Goal: Transaction & Acquisition: Book appointment/travel/reservation

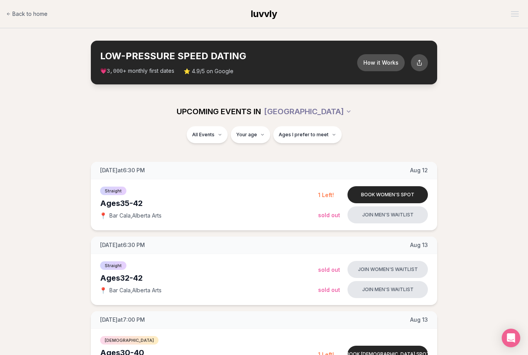
click at [381, 58] on button "How it Works" at bounding box center [381, 62] width 48 height 17
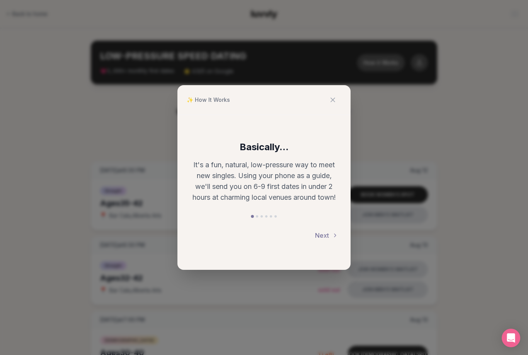
click at [118, 105] on div "✨ How It Works Basically... It's a fun, natural, low-pressure way to meet new s…" at bounding box center [264, 177] width 528 height 355
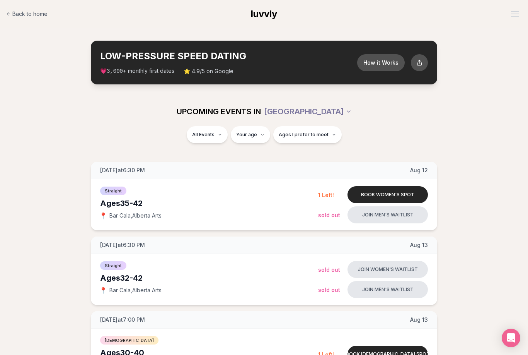
click at [207, 70] on span "⭐ 4.9/5 on Google" at bounding box center [209, 71] width 50 height 8
click at [101, 64] on div "LOW-PRESSURE SPEED DATING How it Works 💗 3,000 + monthly first dates ⭐ 4.9/5 on…" at bounding box center [228, 62] width 257 height 25
type input "**"
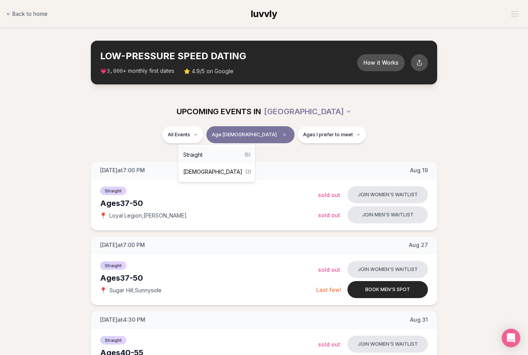
click at [190, 156] on span "Straight" at bounding box center [192, 155] width 19 height 8
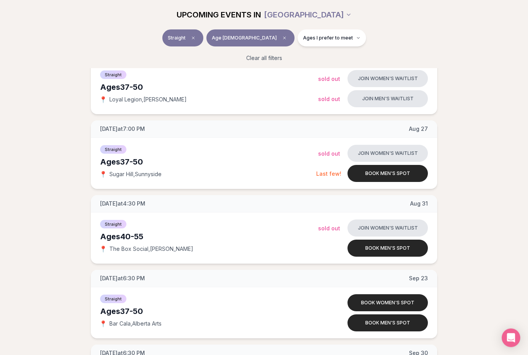
scroll to position [163, 0]
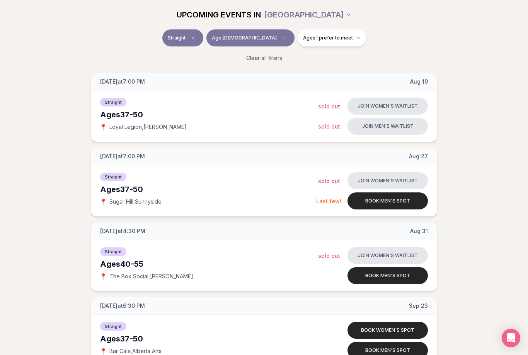
click at [402, 199] on button "Book men's spot" at bounding box center [388, 200] width 80 height 17
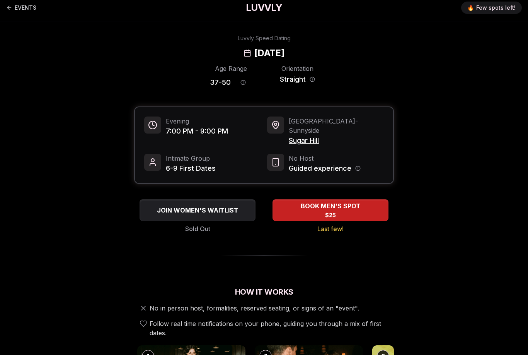
click at [357, 166] on icon "Host information" at bounding box center [357, 168] width 5 height 5
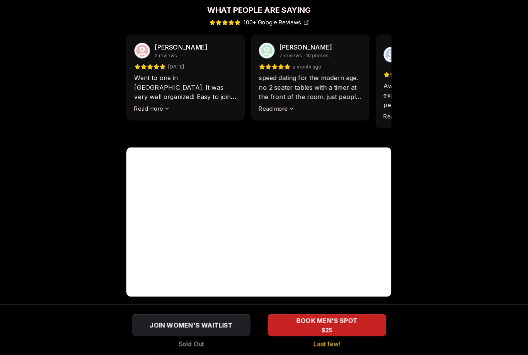
scroll to position [704, 0]
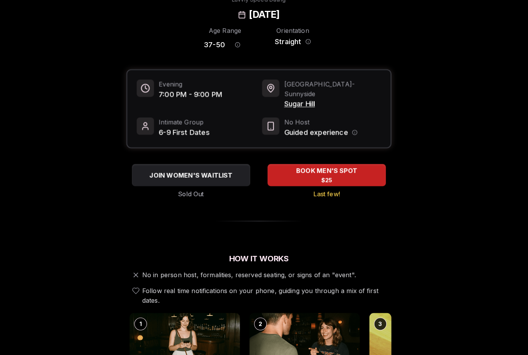
click at [243, 50] on icon "Age range information" at bounding box center [243, 50] width 0 height 0
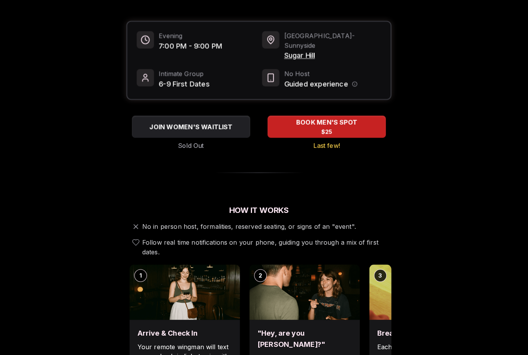
scroll to position [166, 0]
